Goal: Check status: Check status

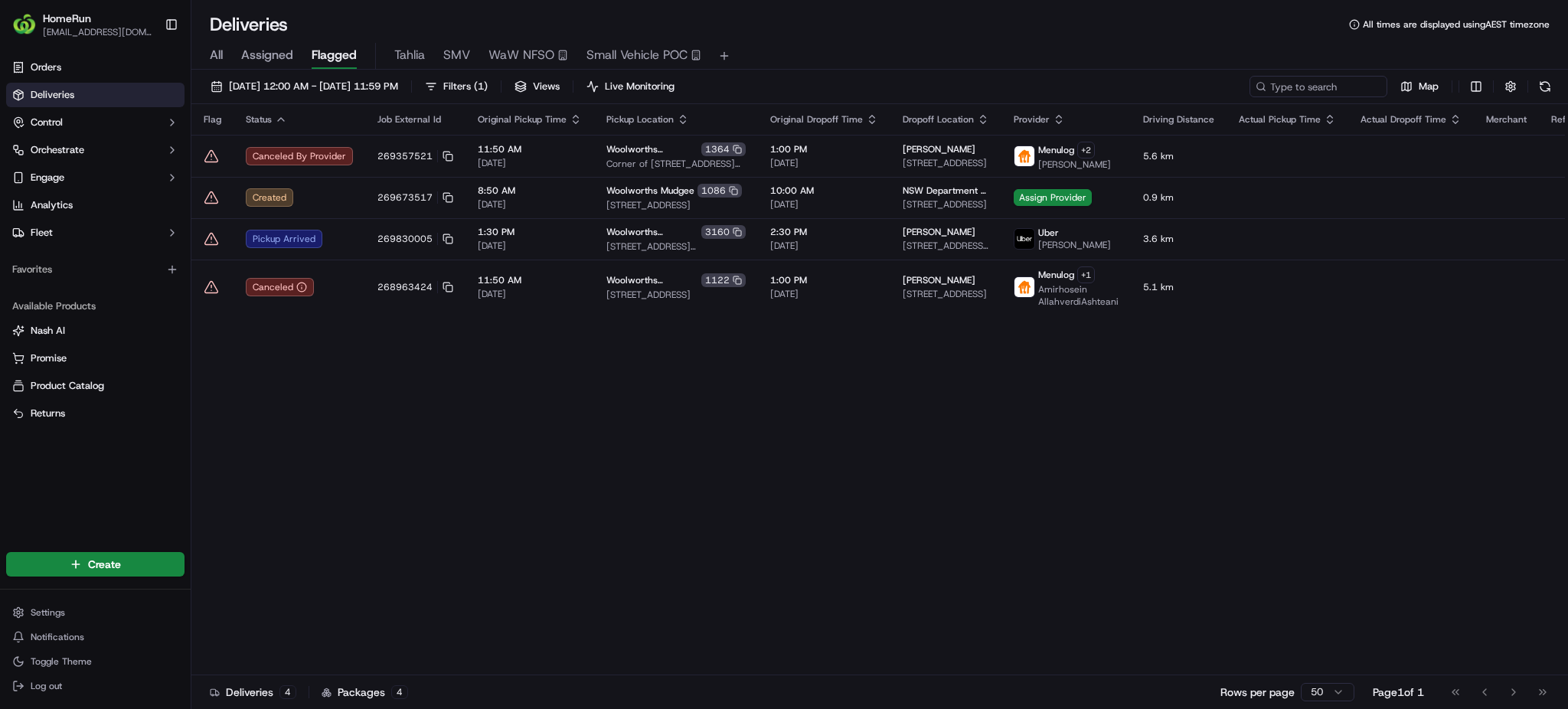
click at [219, 50] on span "All" at bounding box center [216, 55] width 13 height 18
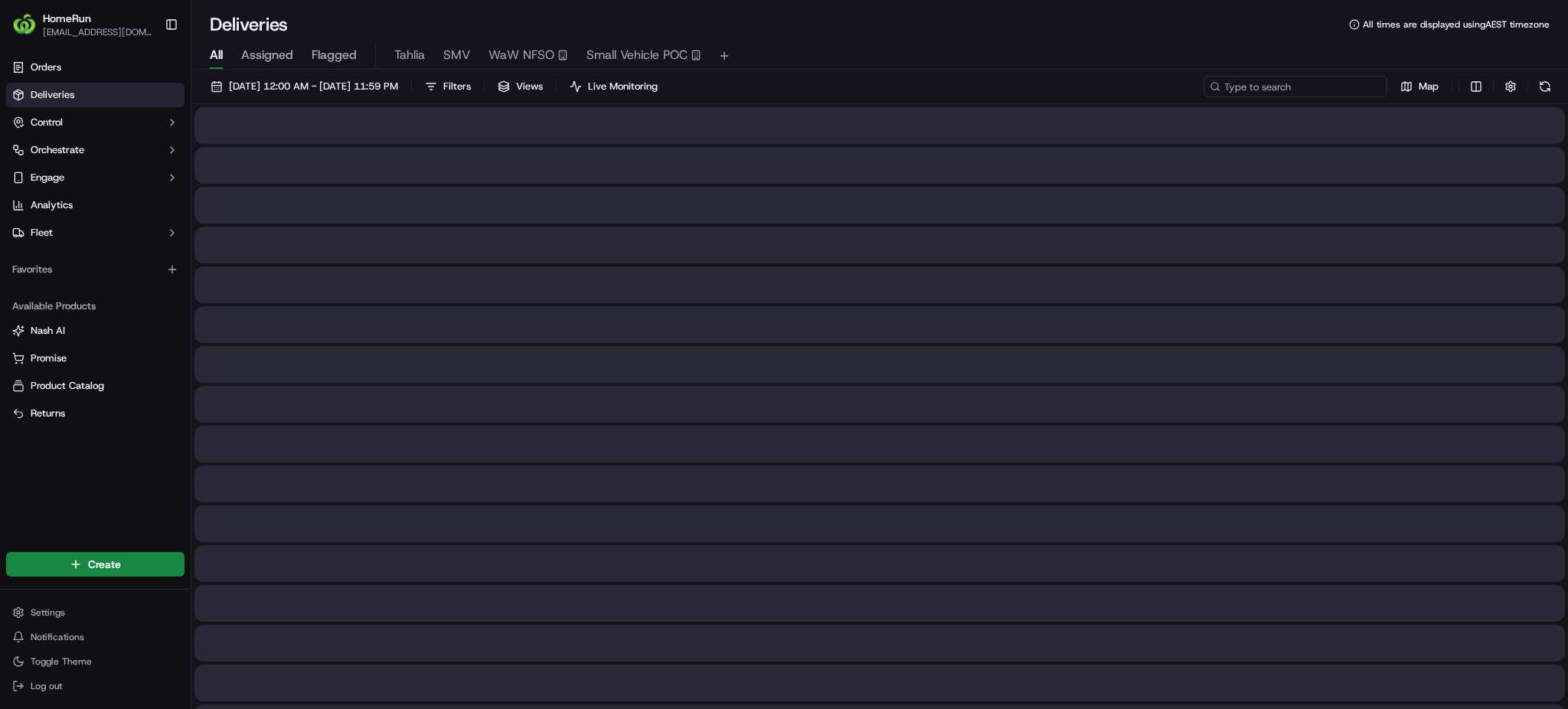
click at [1302, 81] on input at bounding box center [1295, 86] width 184 height 22
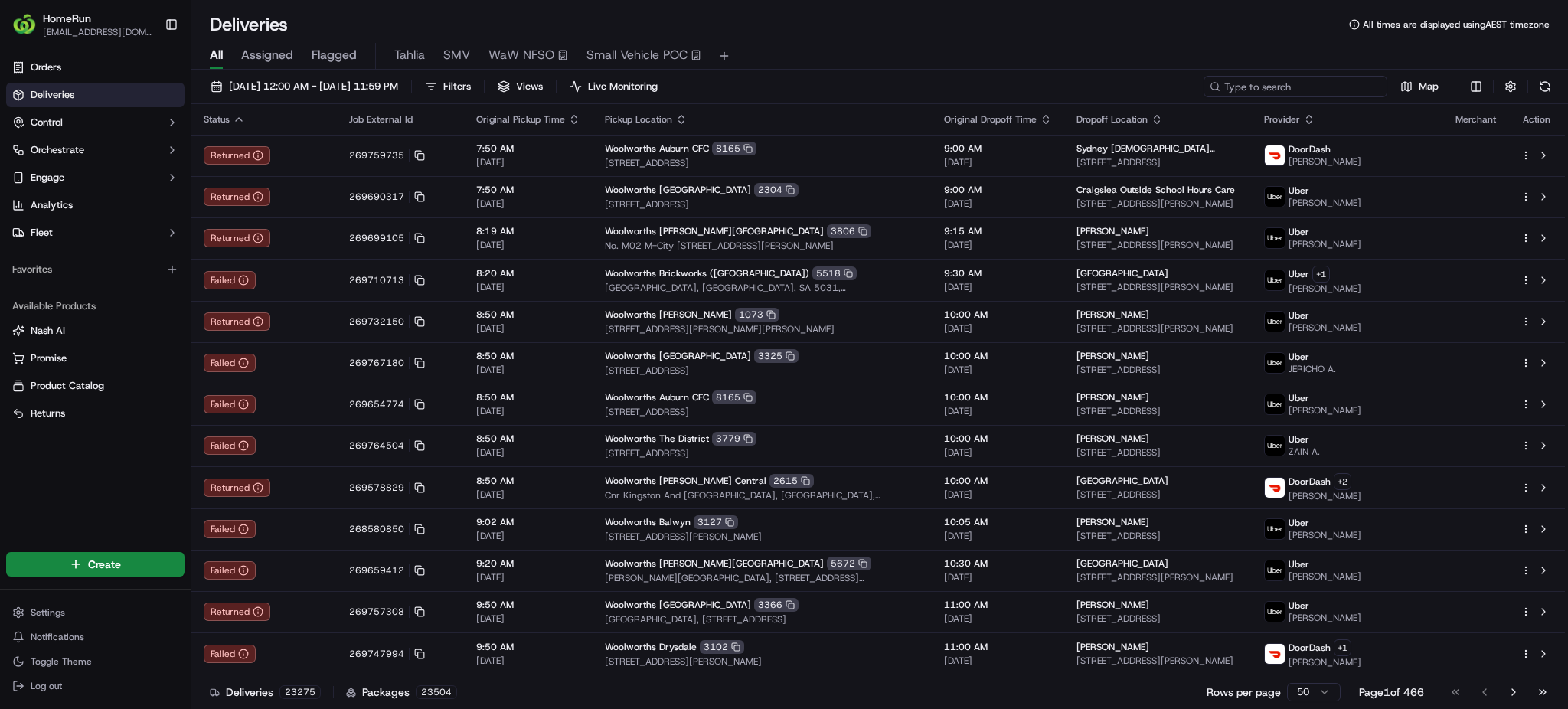
paste input "269766501"
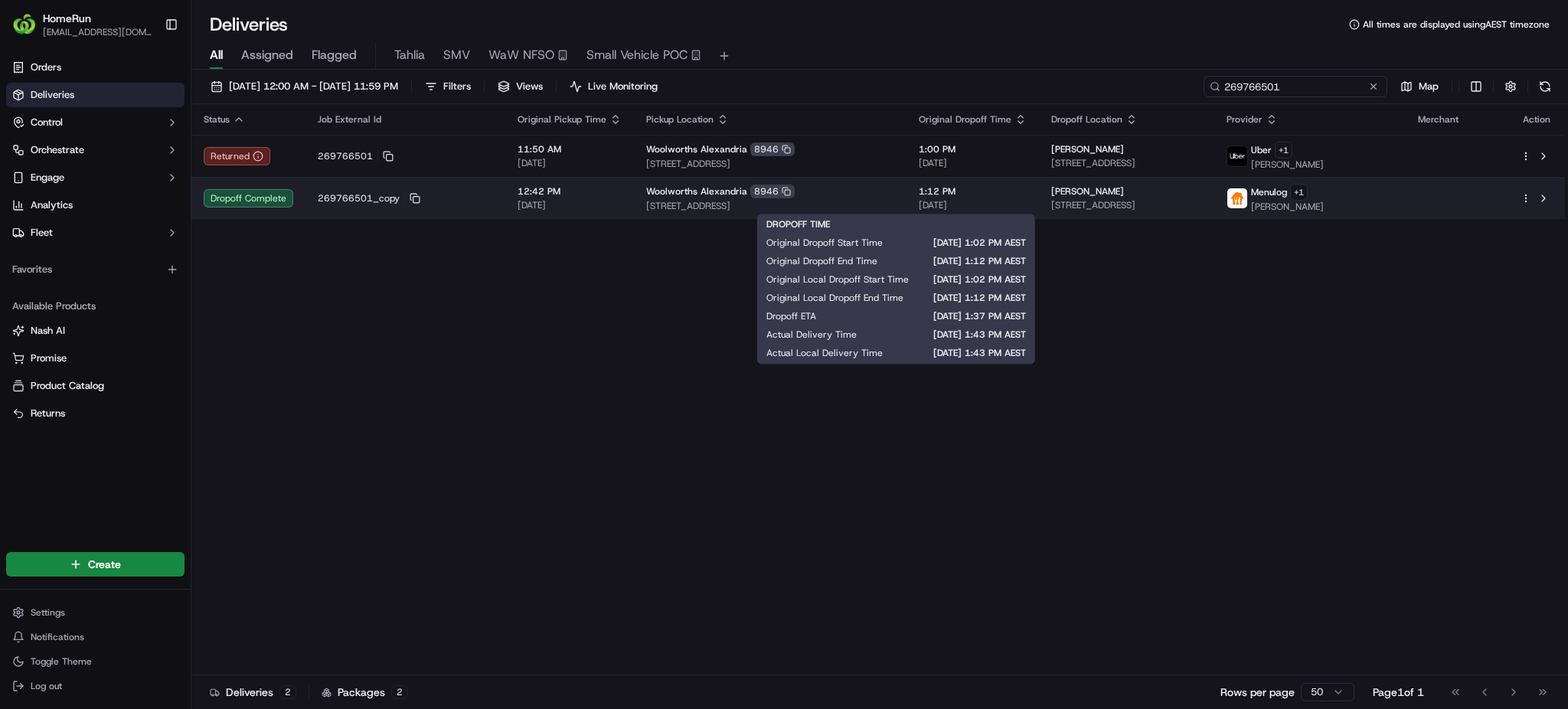
type input "269766501"
click at [944, 206] on span "[DATE]" at bounding box center [972, 205] width 108 height 12
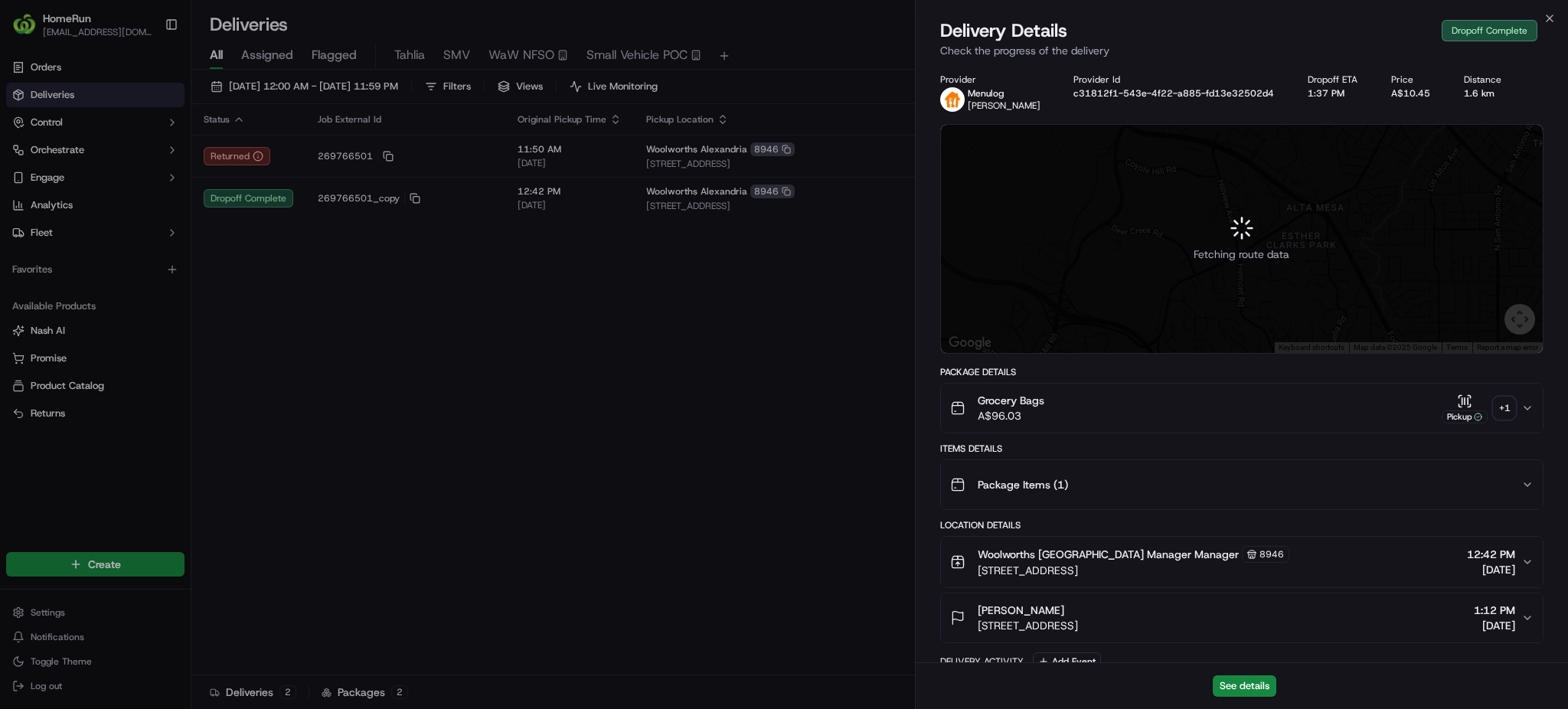
click at [1501, 405] on div "+ 1" at bounding box center [1505, 408] width 22 height 22
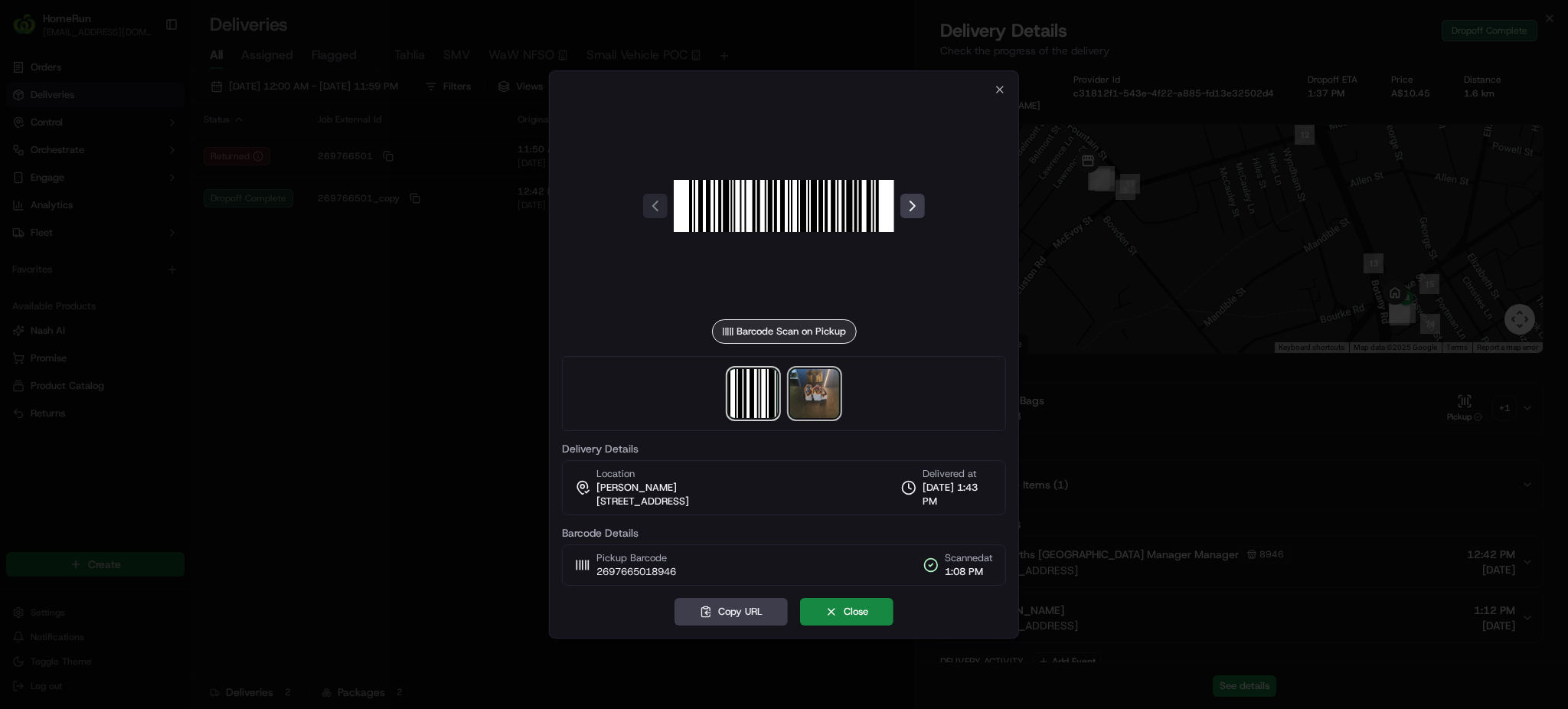
click at [821, 402] on img at bounding box center [814, 393] width 49 height 49
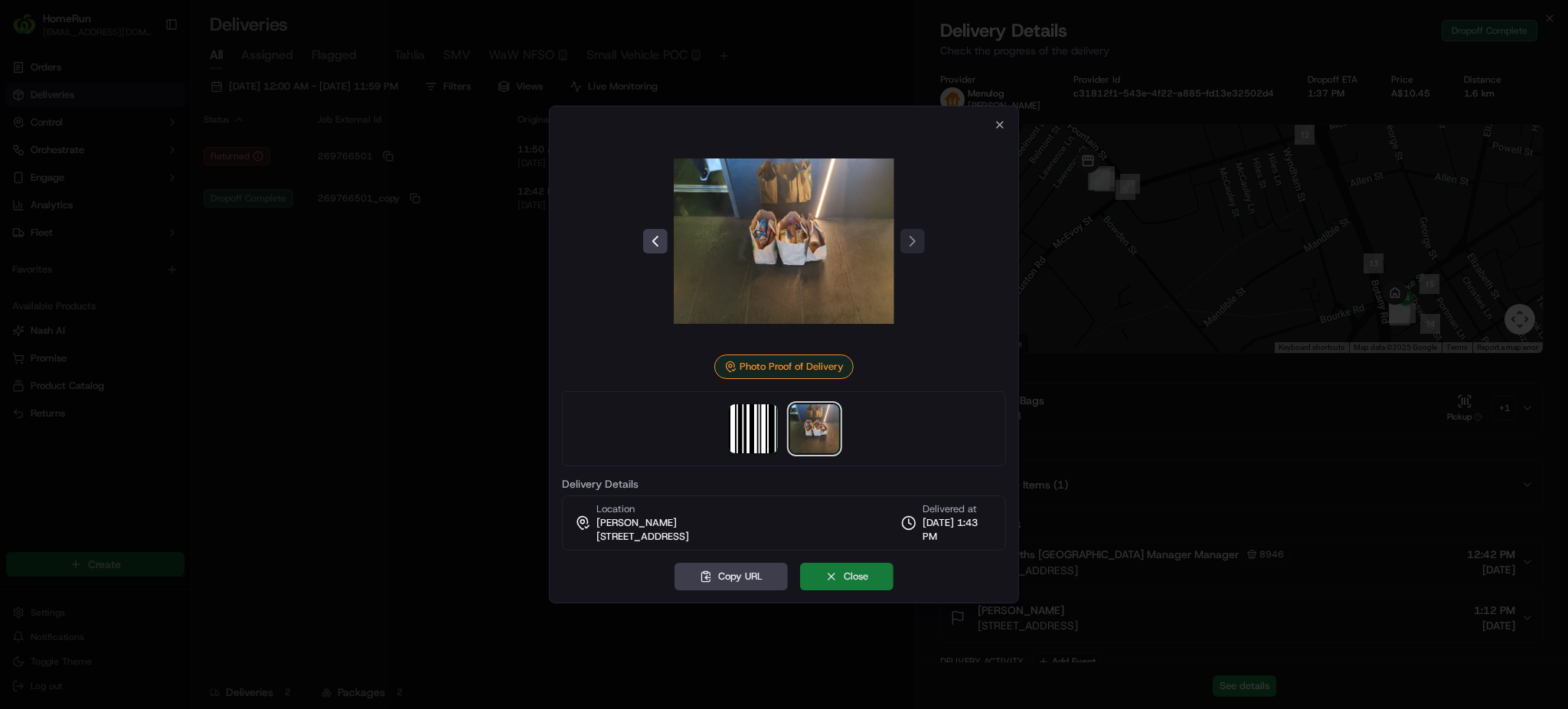
click at [850, 581] on button "Close" at bounding box center [847, 576] width 94 height 28
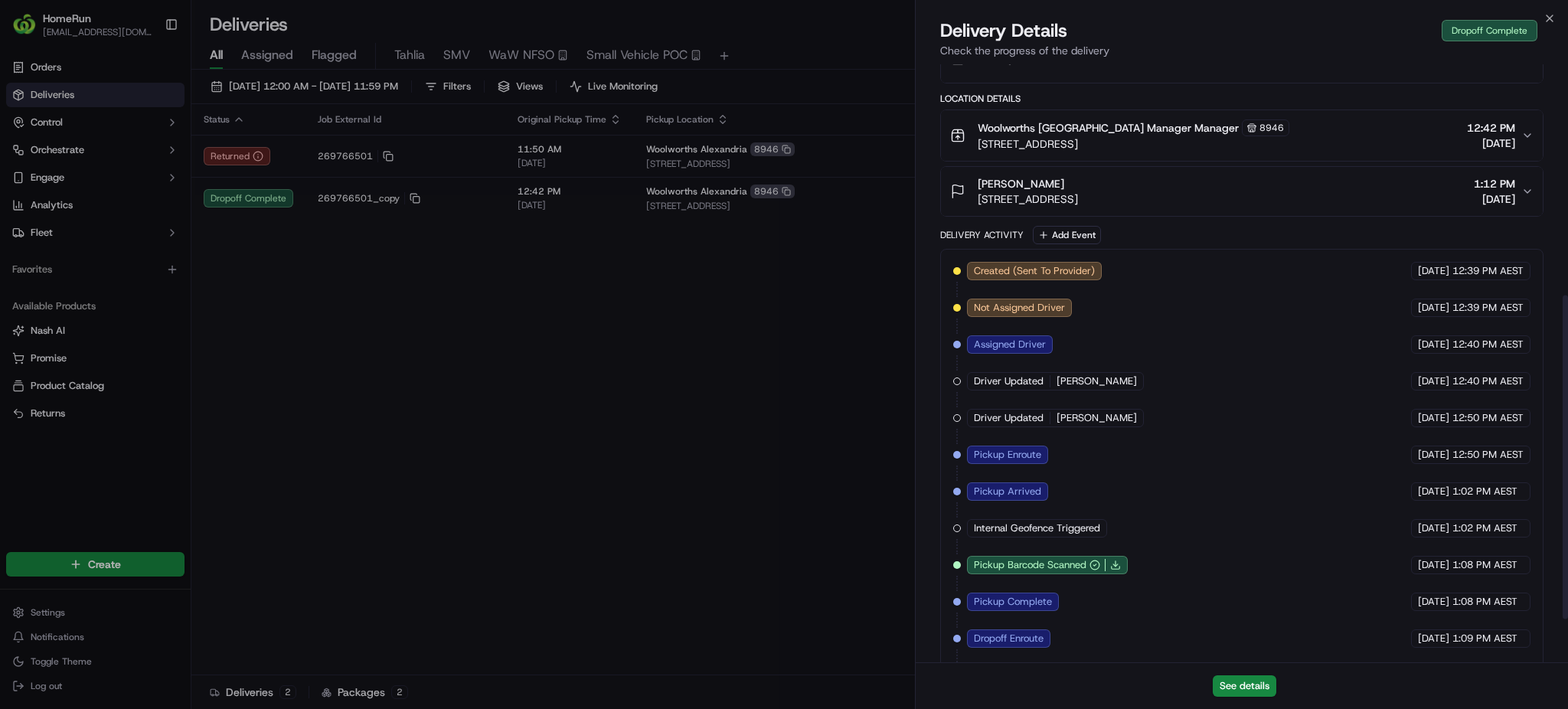
scroll to position [509, 0]
